Goal: Task Accomplishment & Management: Use online tool/utility

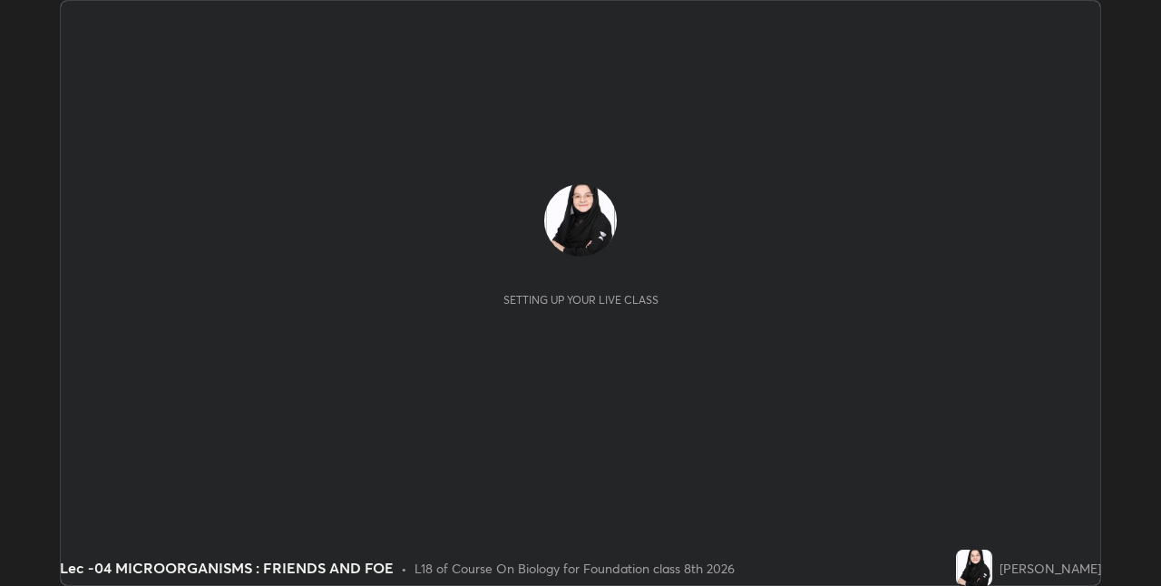
scroll to position [586, 1160]
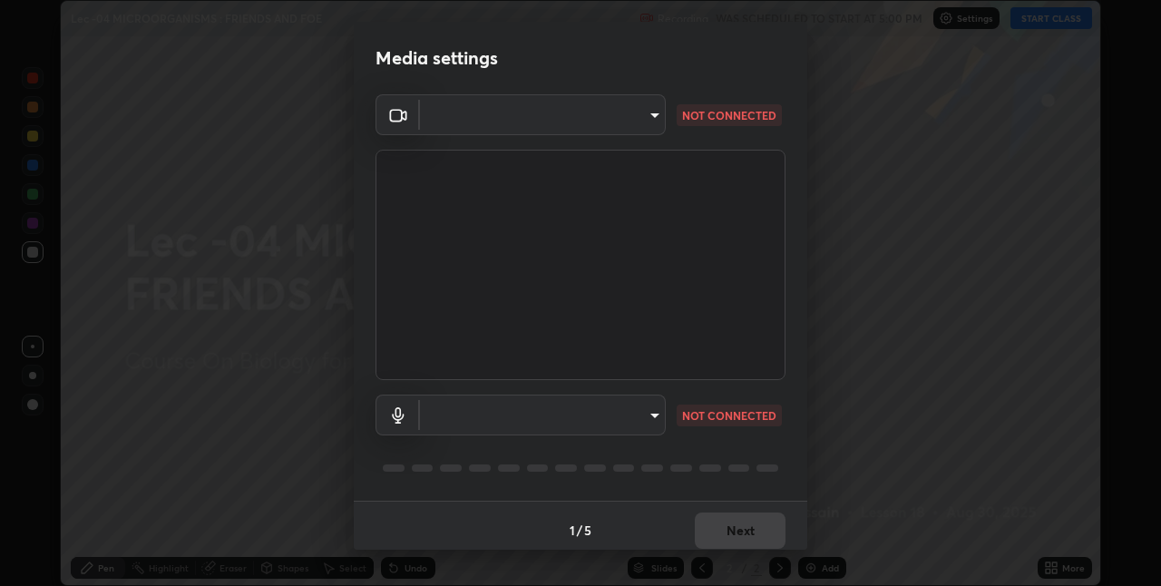
type input "e3e6fd13ef799cde5c9b7fe6f458d6ed022969fe6ce261ce3c0e119950d75ad9"
type input "default"
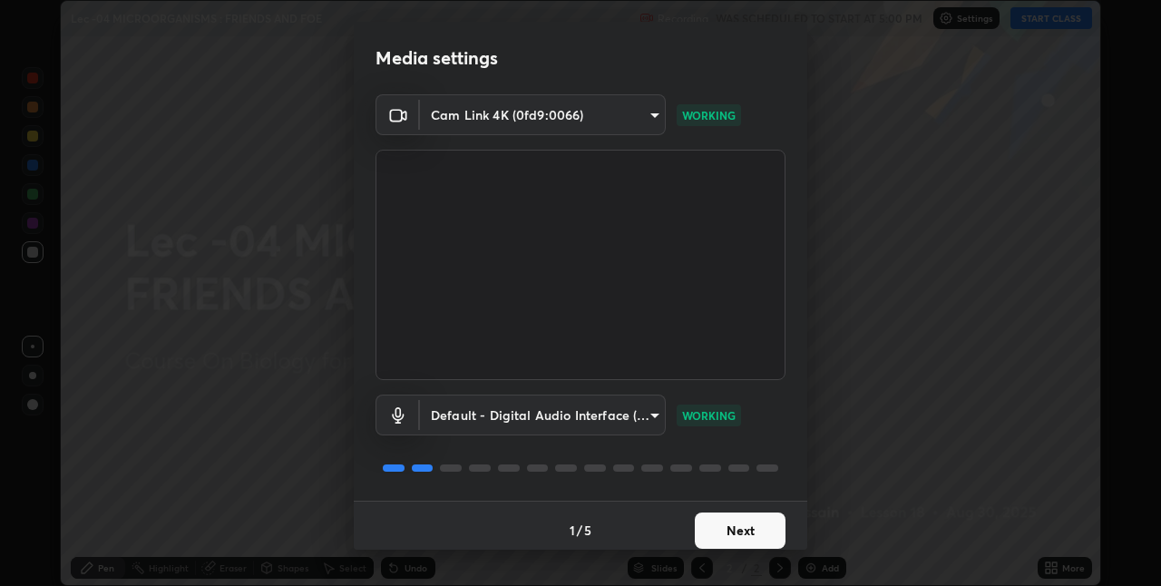
click at [747, 531] on button "Next" at bounding box center [740, 531] width 91 height 36
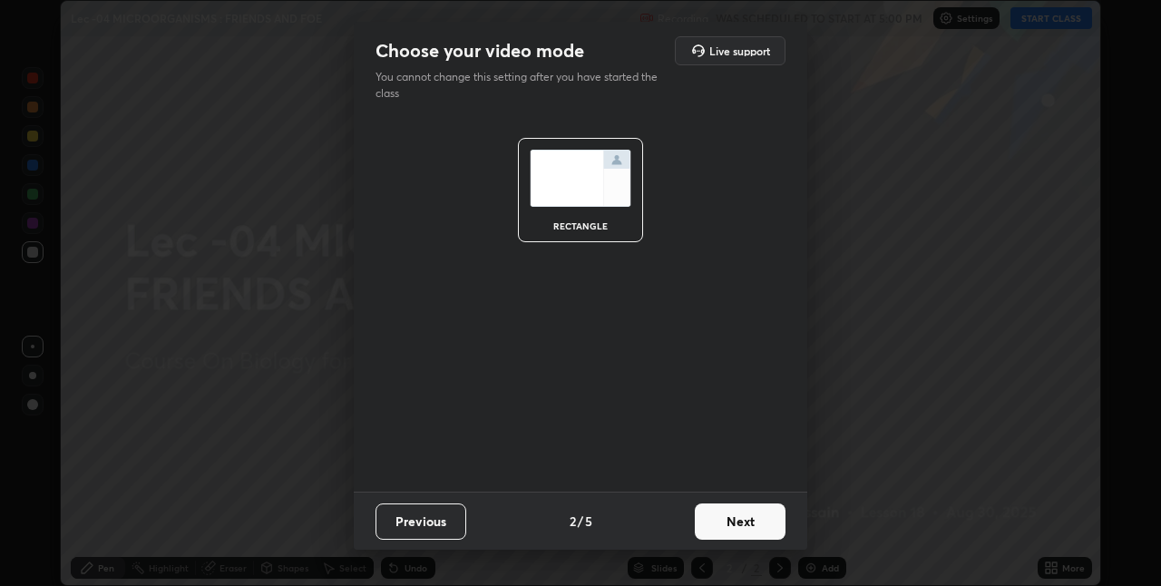
click at [758, 526] on button "Next" at bounding box center [740, 522] width 91 height 36
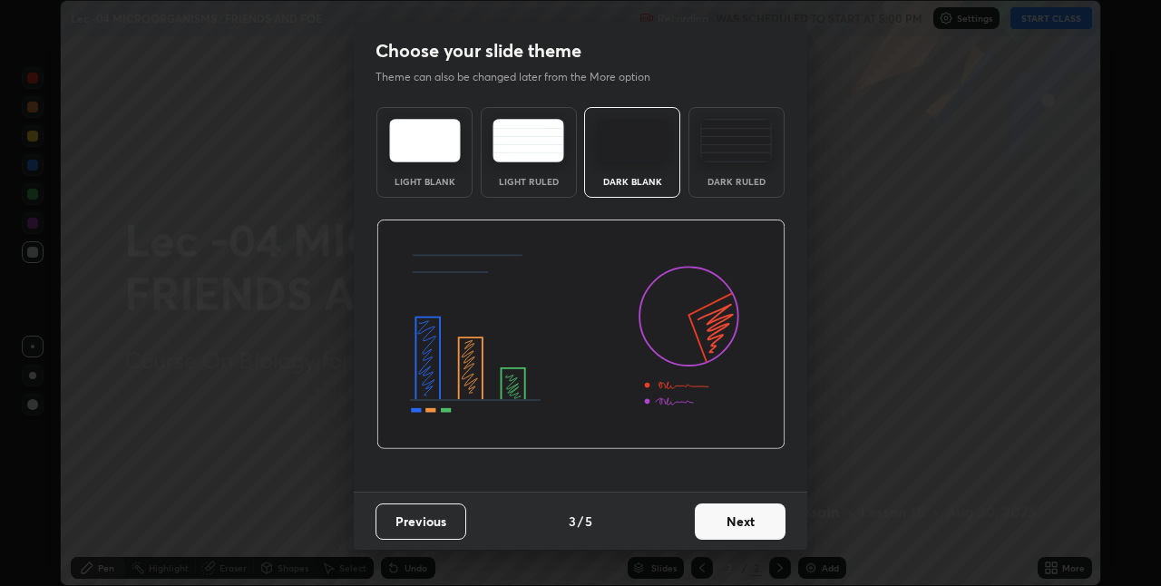
click at [764, 525] on button "Next" at bounding box center [740, 522] width 91 height 36
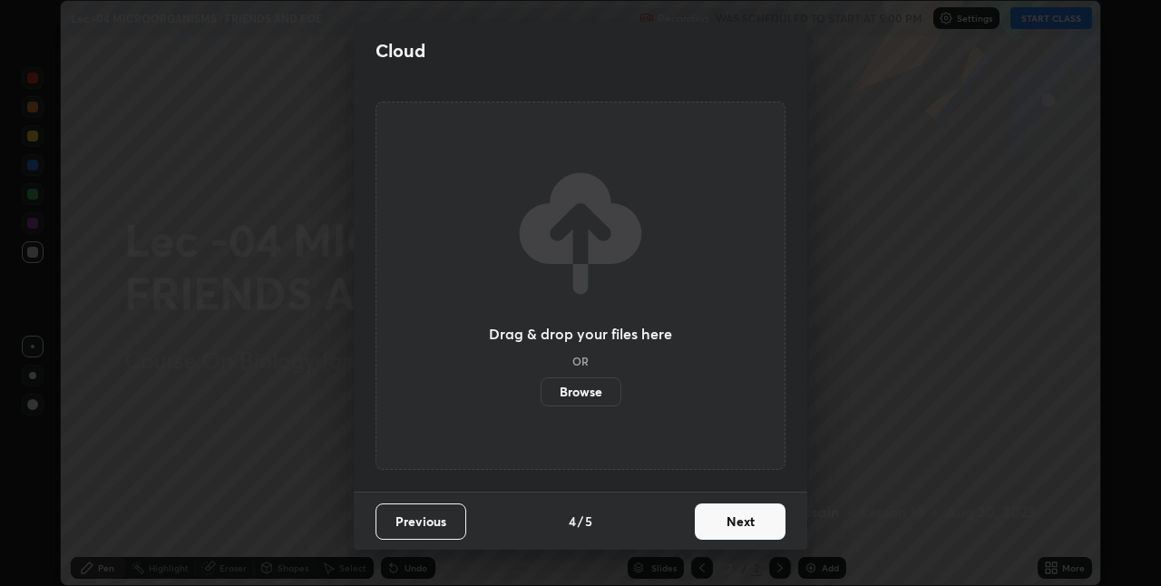
click at [768, 522] on button "Next" at bounding box center [740, 522] width 91 height 36
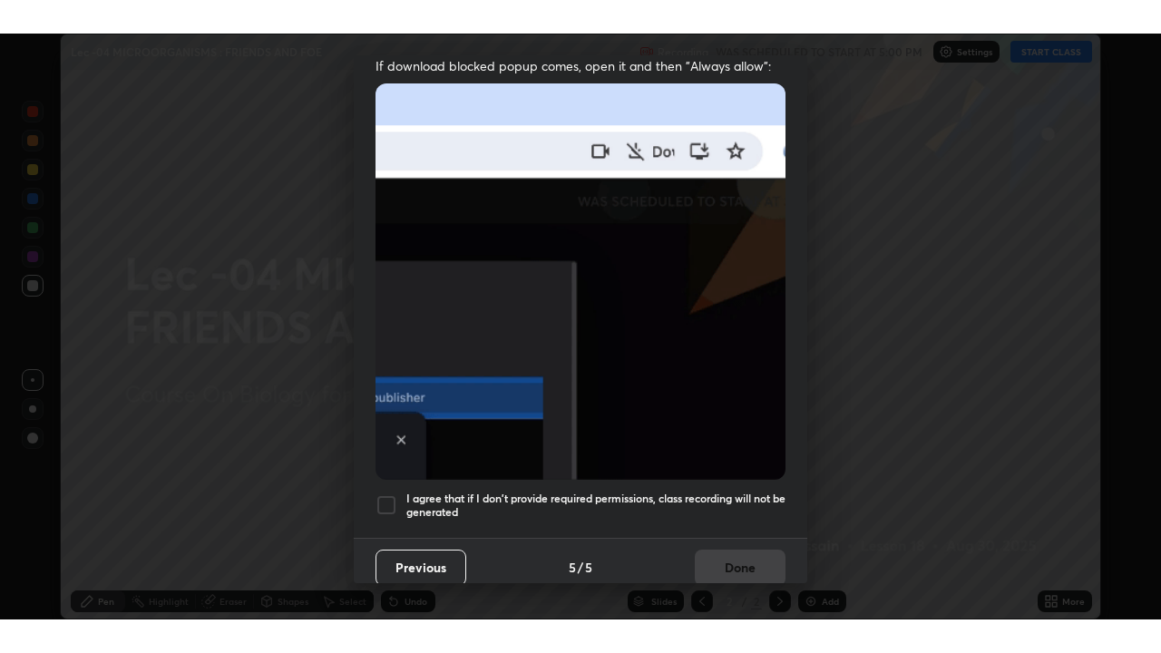
scroll to position [379, 0]
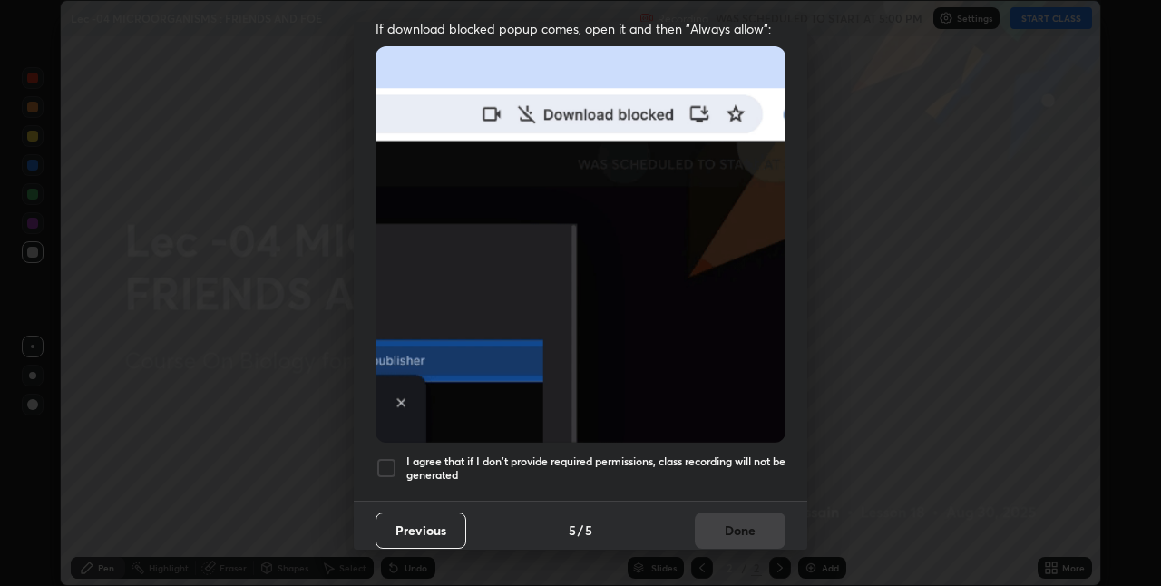
click at [396, 457] on div at bounding box center [387, 468] width 22 height 22
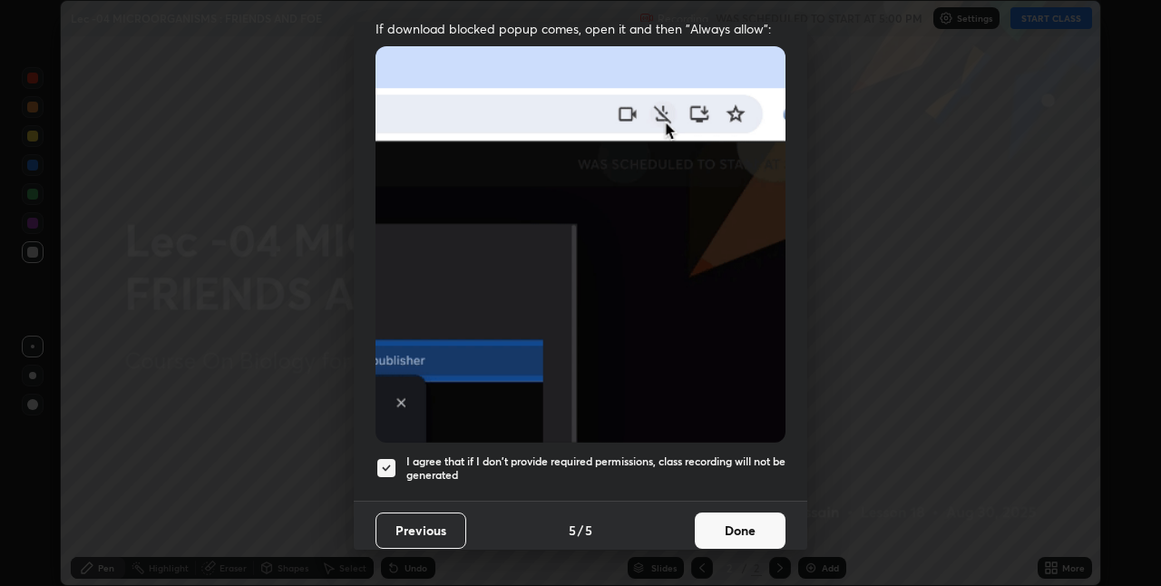
click at [747, 519] on button "Done" at bounding box center [740, 531] width 91 height 36
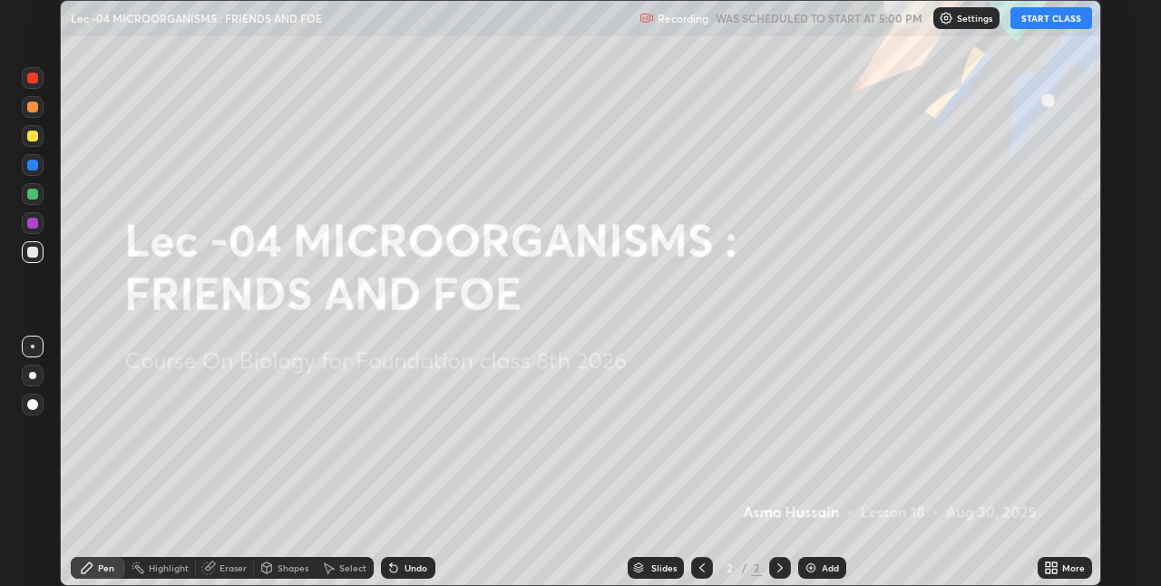
click at [1030, 24] on button "START CLASS" at bounding box center [1052, 18] width 82 height 22
click at [1046, 564] on icon at bounding box center [1048, 564] width 5 height 5
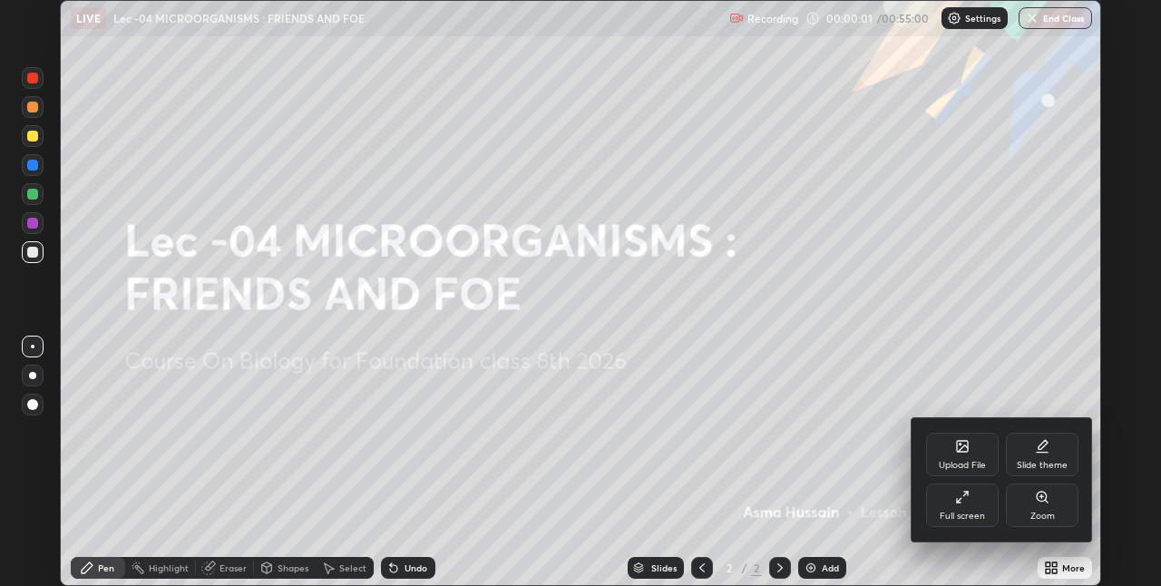
click at [988, 513] on div "Full screen" at bounding box center [962, 506] width 73 height 44
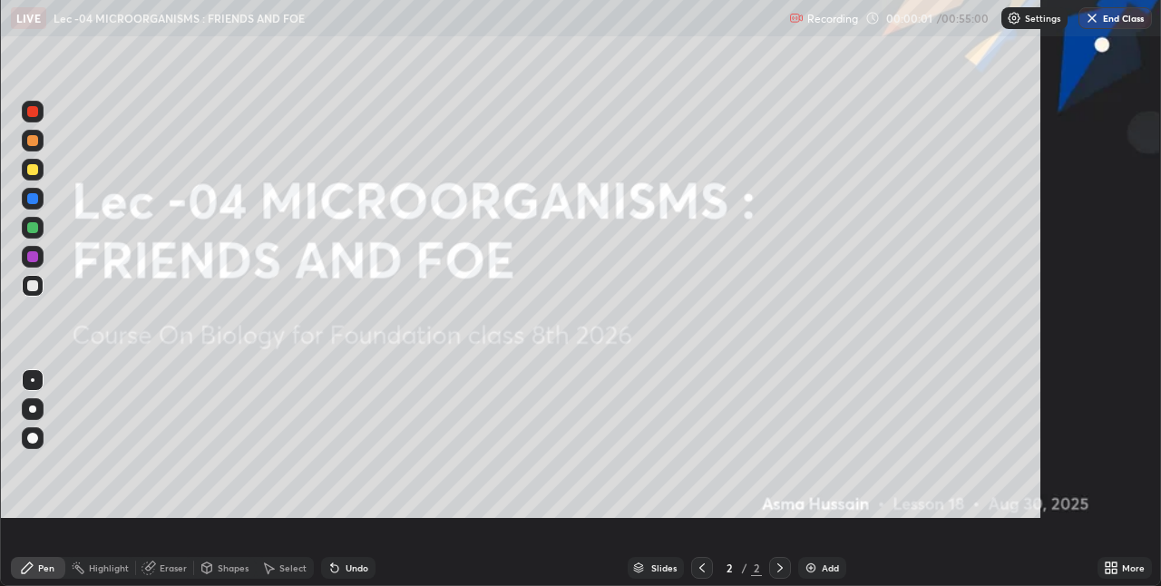
scroll to position [653, 1161]
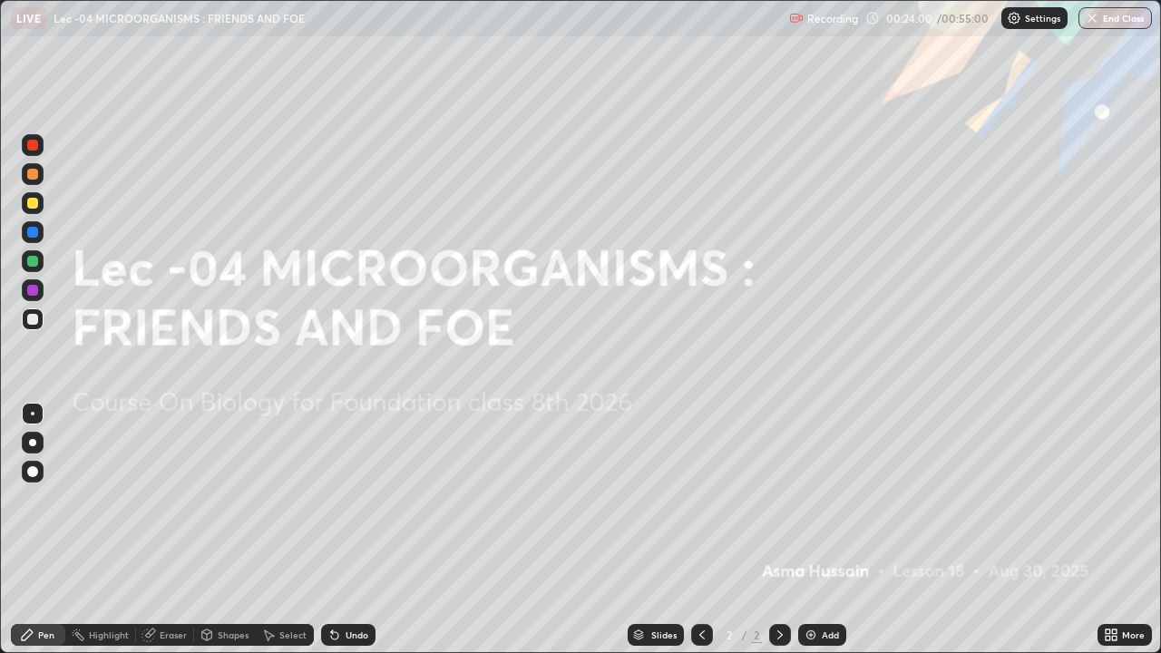
click at [1108, 585] on icon at bounding box center [1111, 635] width 15 height 15
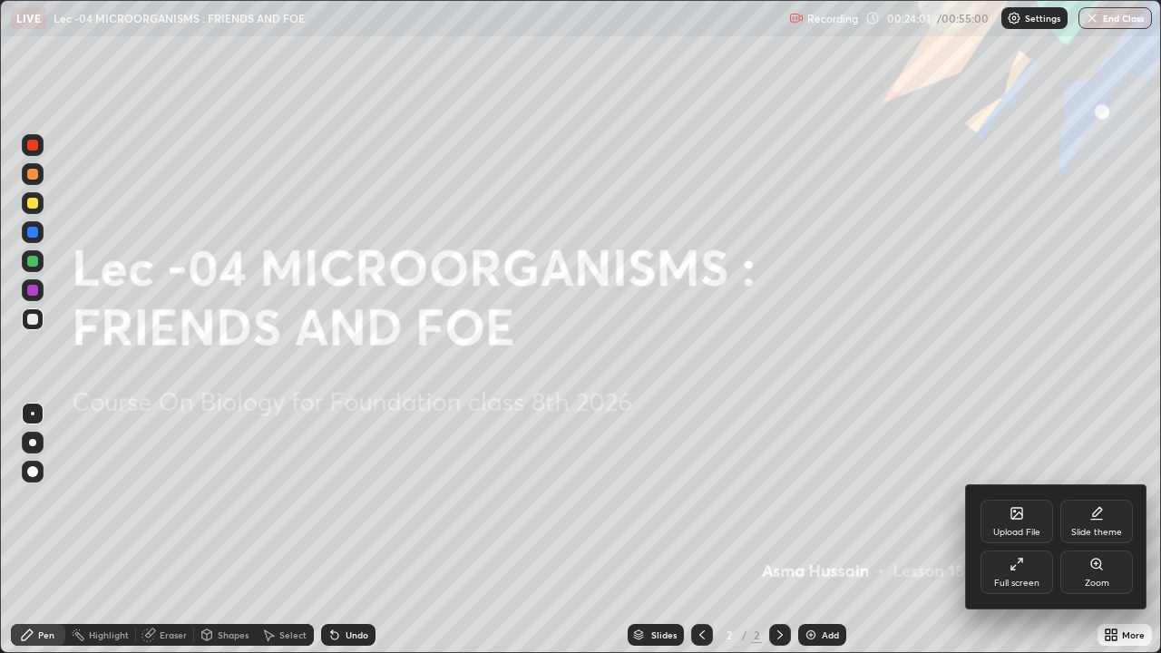
click at [1014, 570] on icon at bounding box center [1017, 564] width 15 height 15
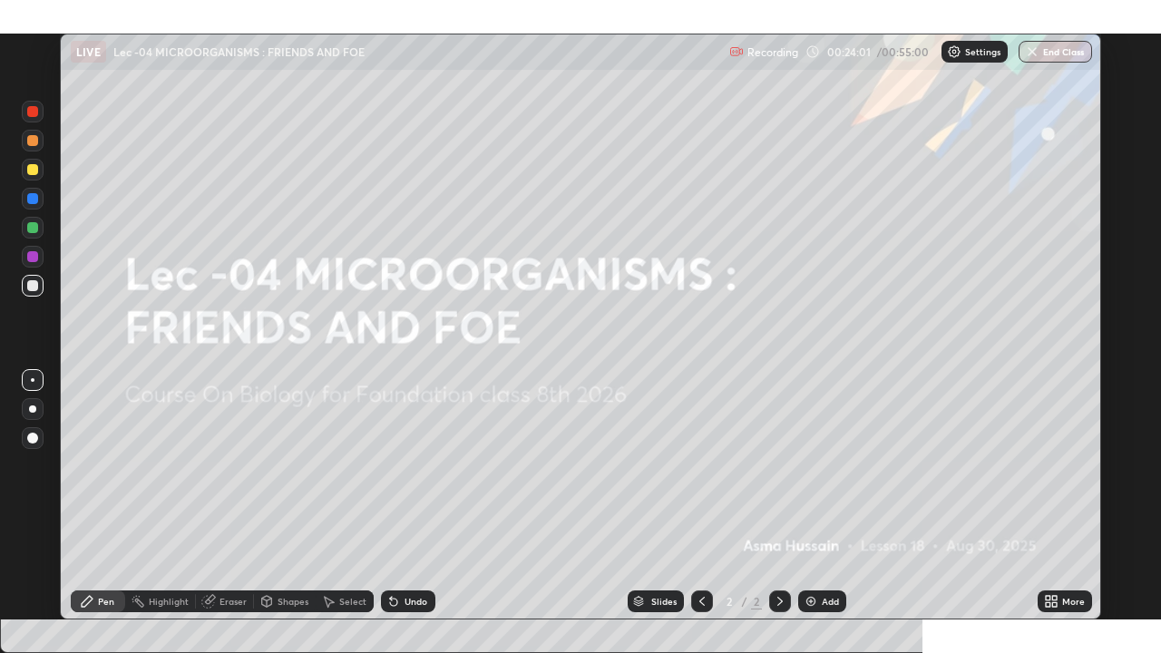
scroll to position [90139, 89564]
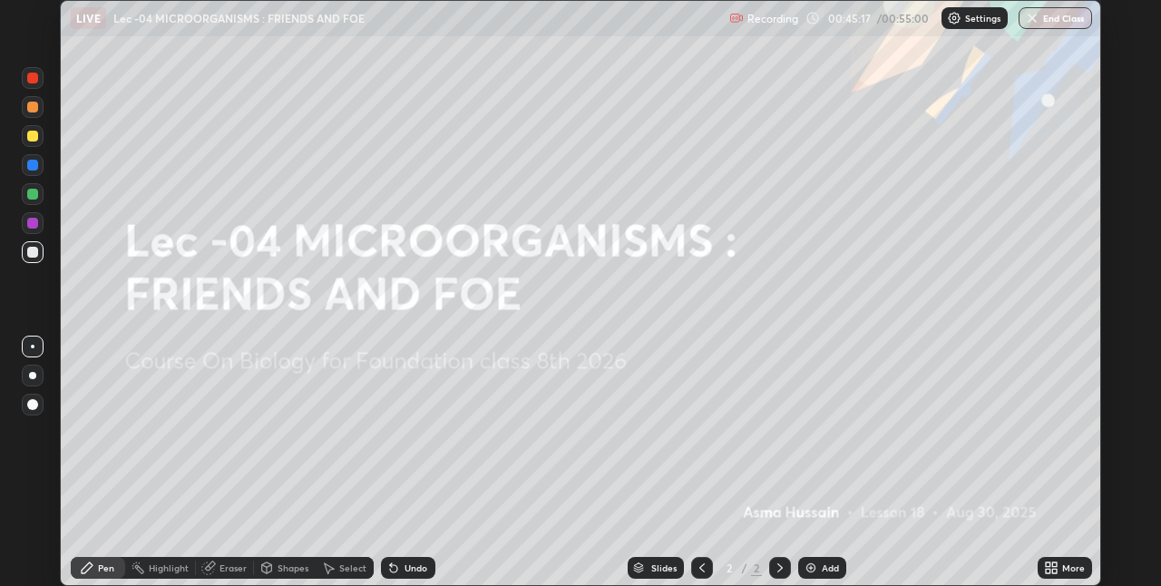
click at [1048, 564] on icon at bounding box center [1048, 564] width 5 height 5
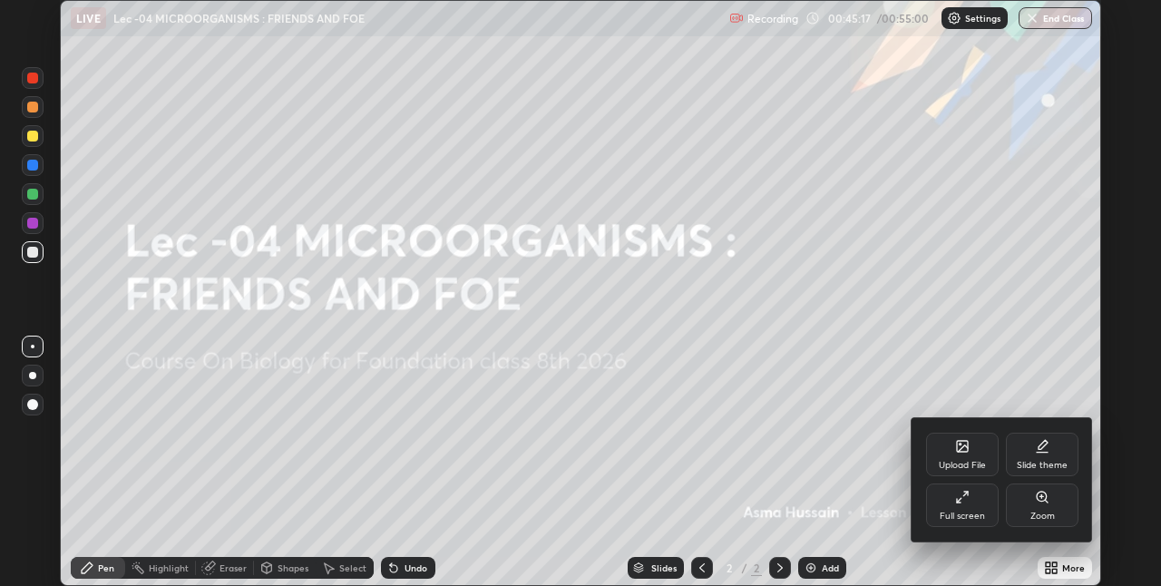
click at [968, 505] on div "Full screen" at bounding box center [962, 506] width 73 height 44
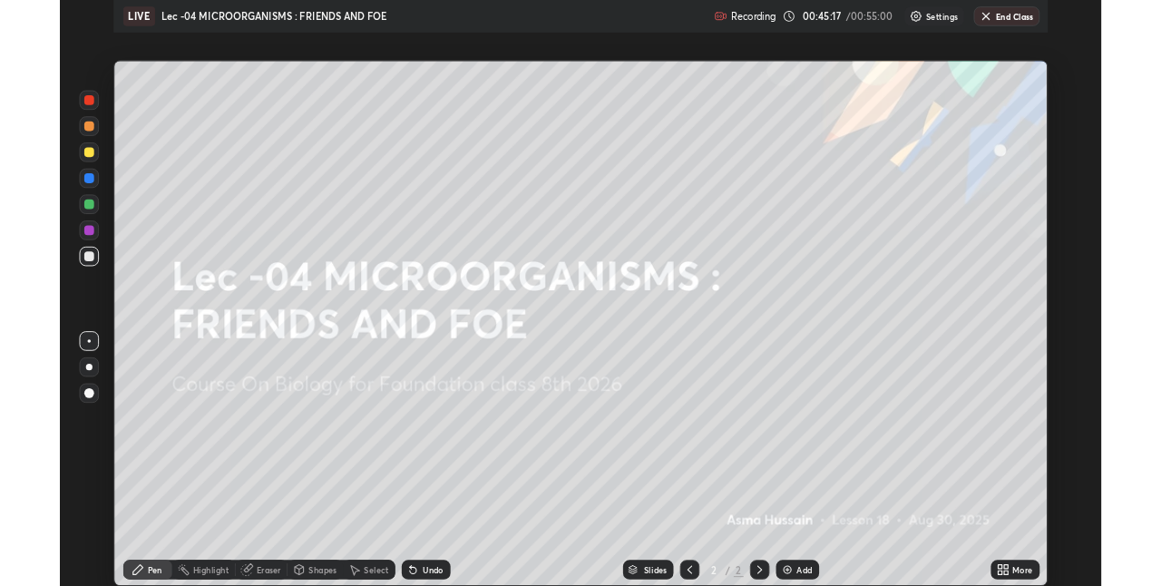
scroll to position [653, 1161]
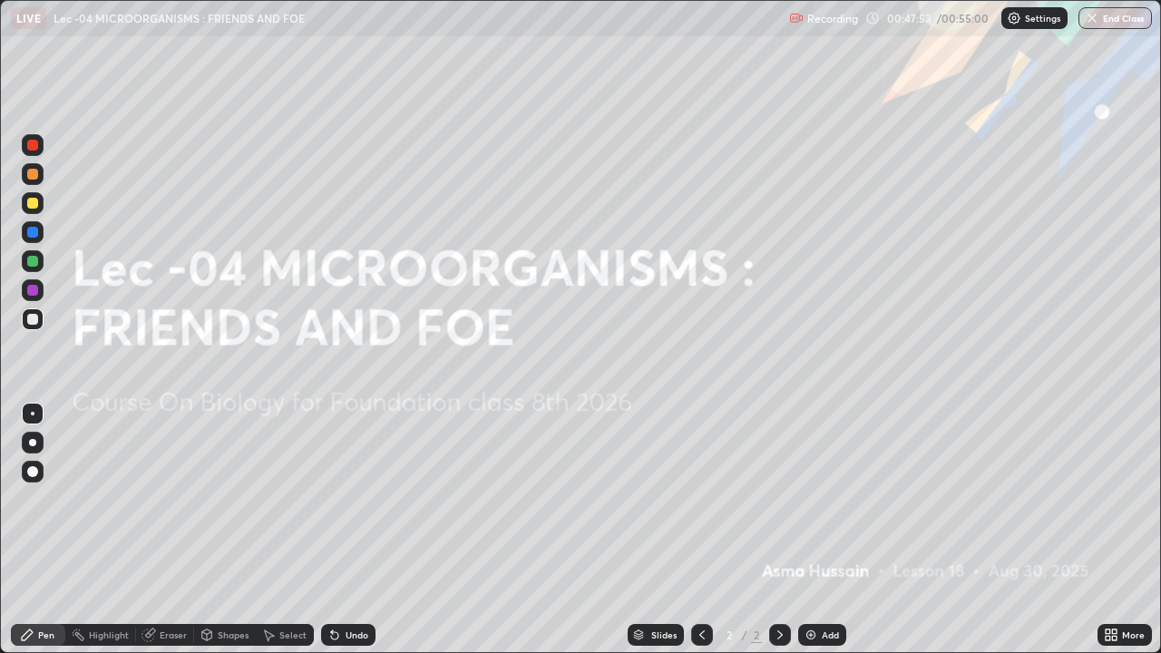
click at [1110, 585] on icon at bounding box center [1111, 635] width 15 height 15
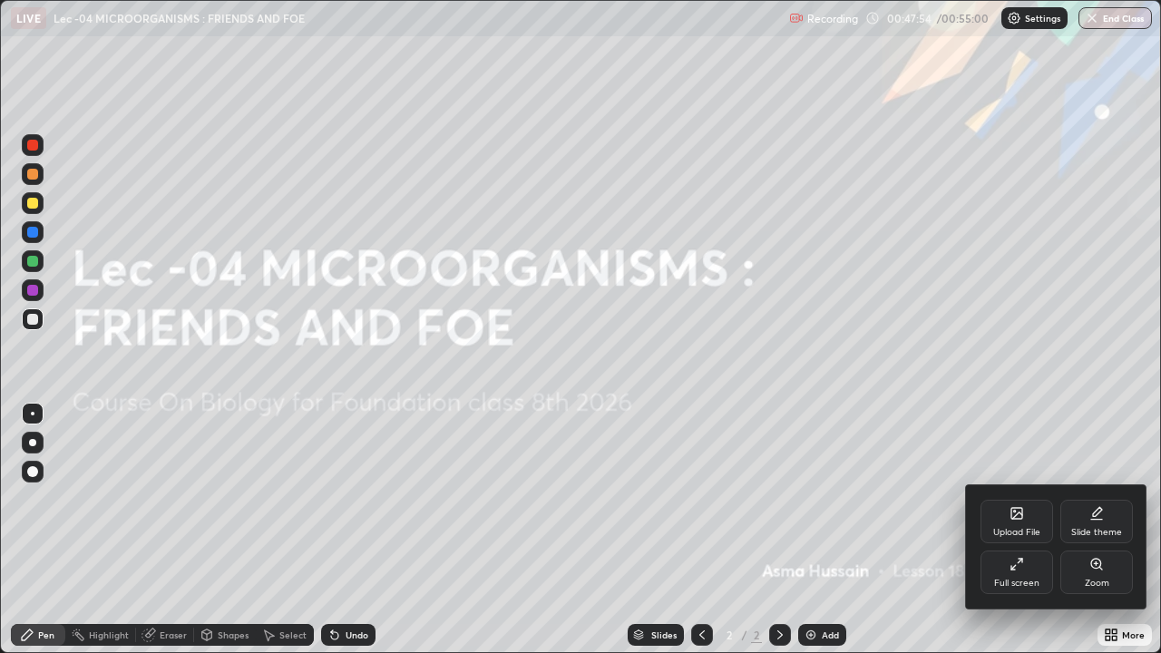
click at [1038, 573] on div "Full screen" at bounding box center [1017, 573] width 73 height 44
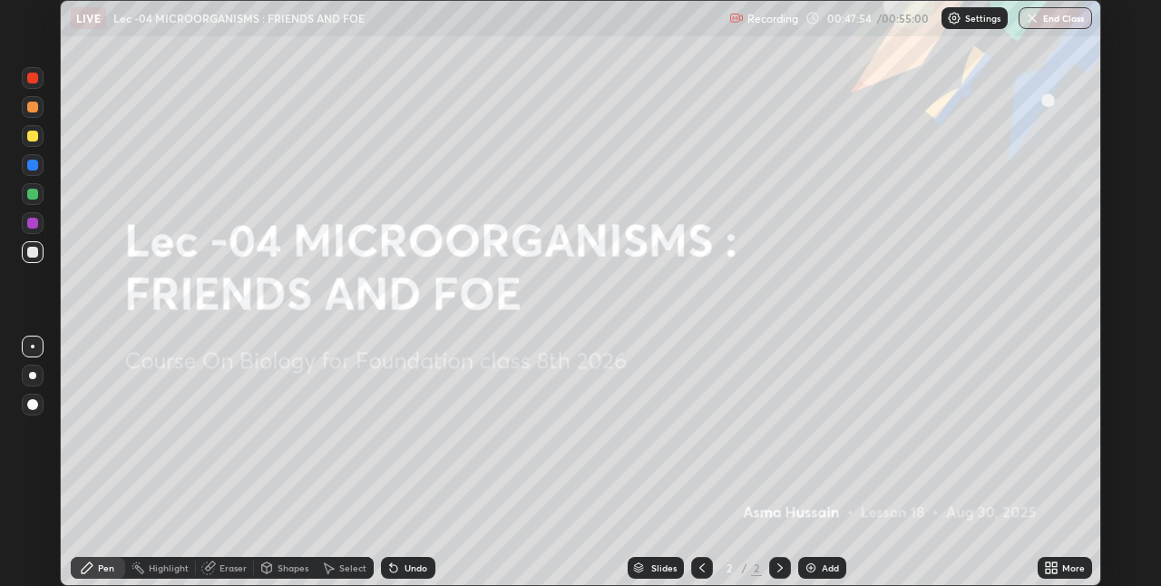
scroll to position [90139, 89564]
click at [1041, 22] on button "End Class" at bounding box center [1057, 18] width 72 height 22
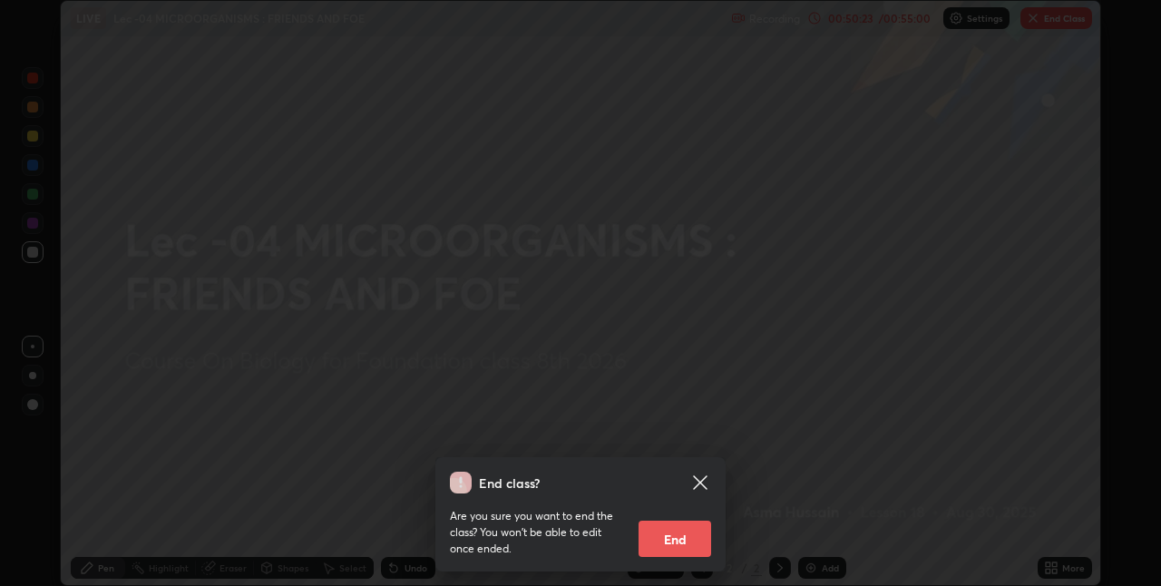
click at [691, 543] on button "End" at bounding box center [675, 539] width 73 height 36
